Goal: Transaction & Acquisition: Purchase product/service

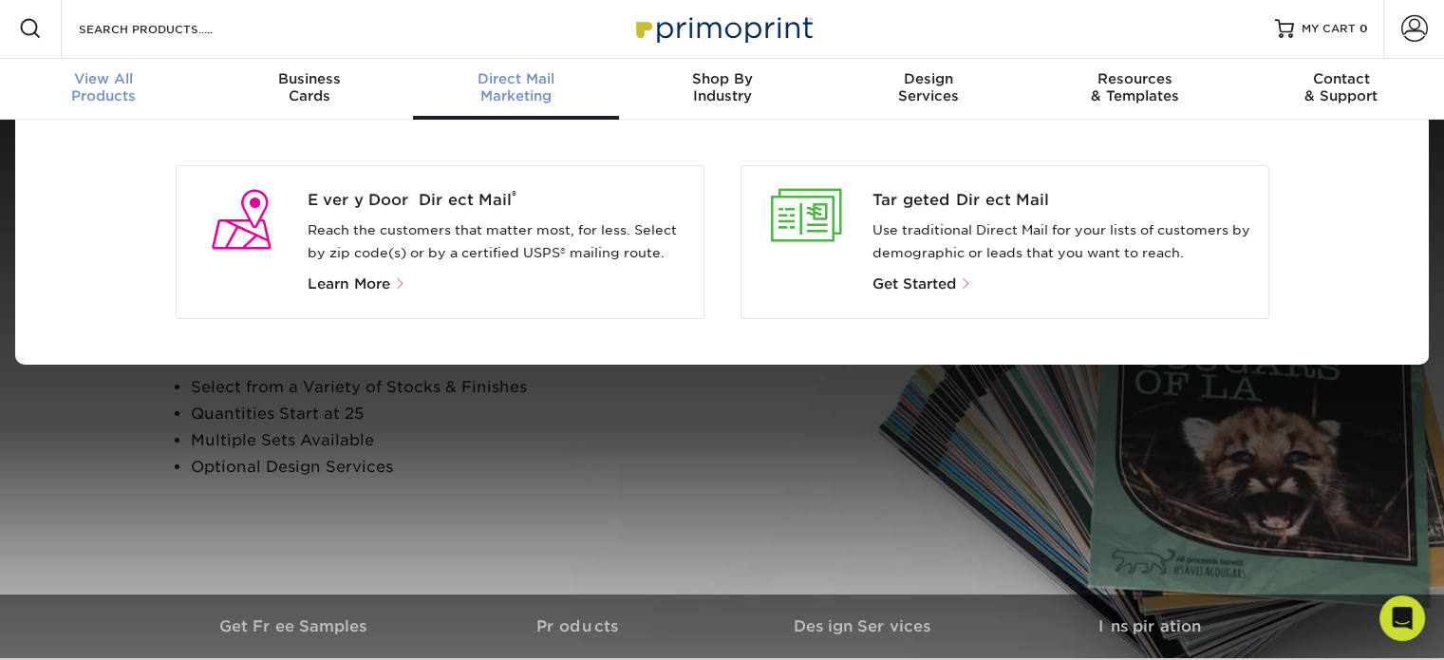
scroll to position [3, 0]
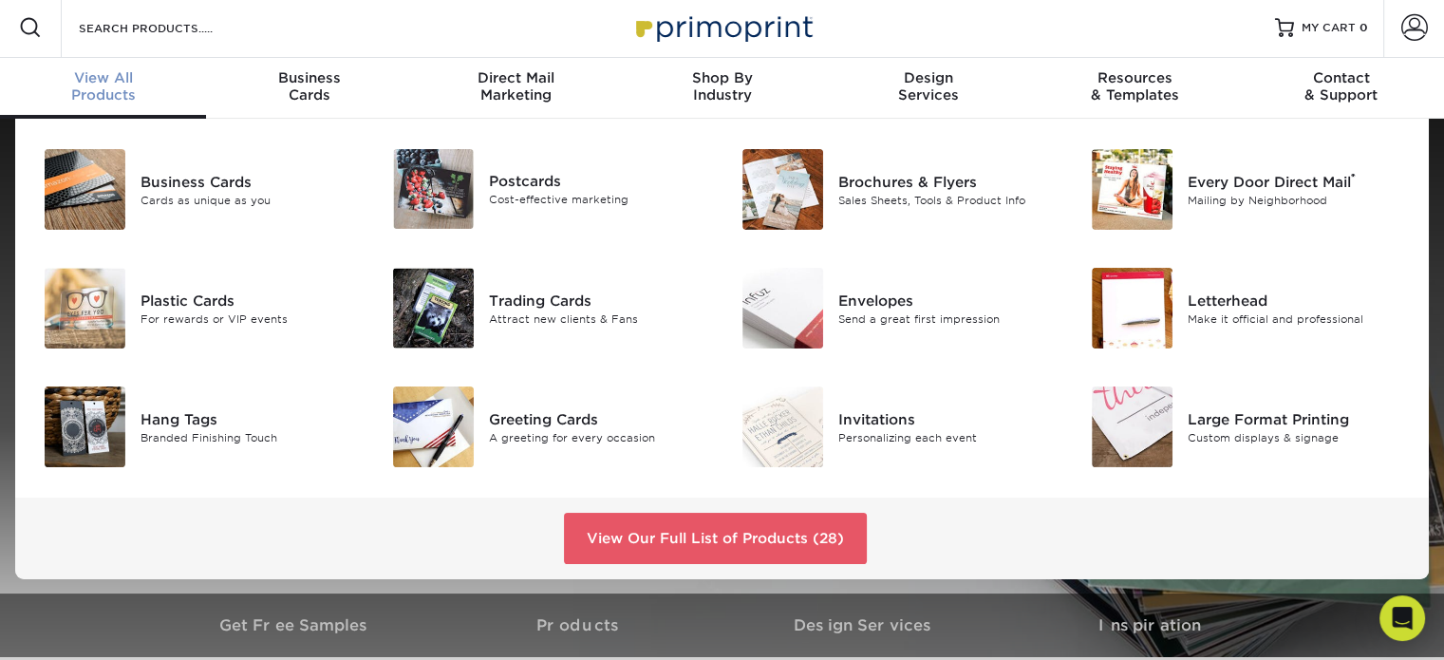
click at [125, 79] on span "View All" at bounding box center [103, 77] width 206 height 17
click at [540, 299] on div "Trading Cards" at bounding box center [598, 299] width 218 height 21
